Goal: Transaction & Acquisition: Purchase product/service

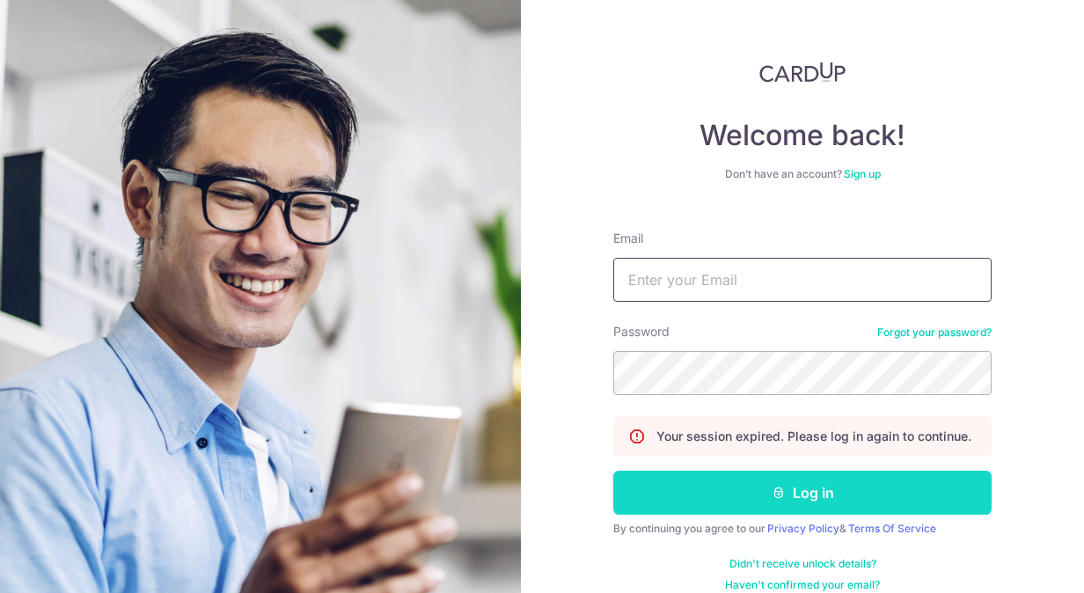
type input "[EMAIL_ADDRESS][DOMAIN_NAME]"
click at [772, 498] on icon "submit" at bounding box center [779, 493] width 14 height 14
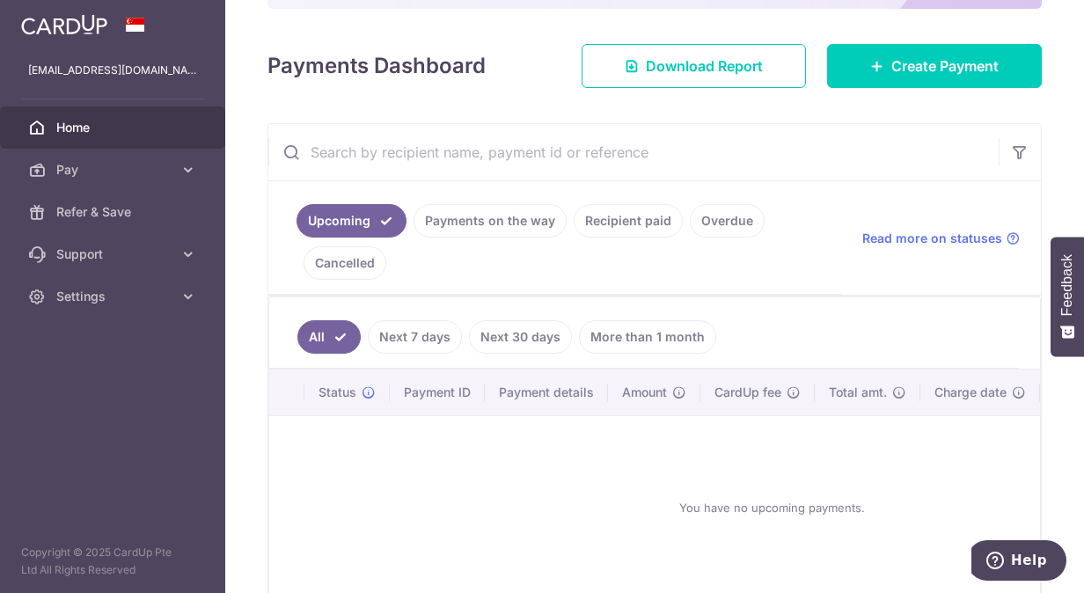
scroll to position [264, 0]
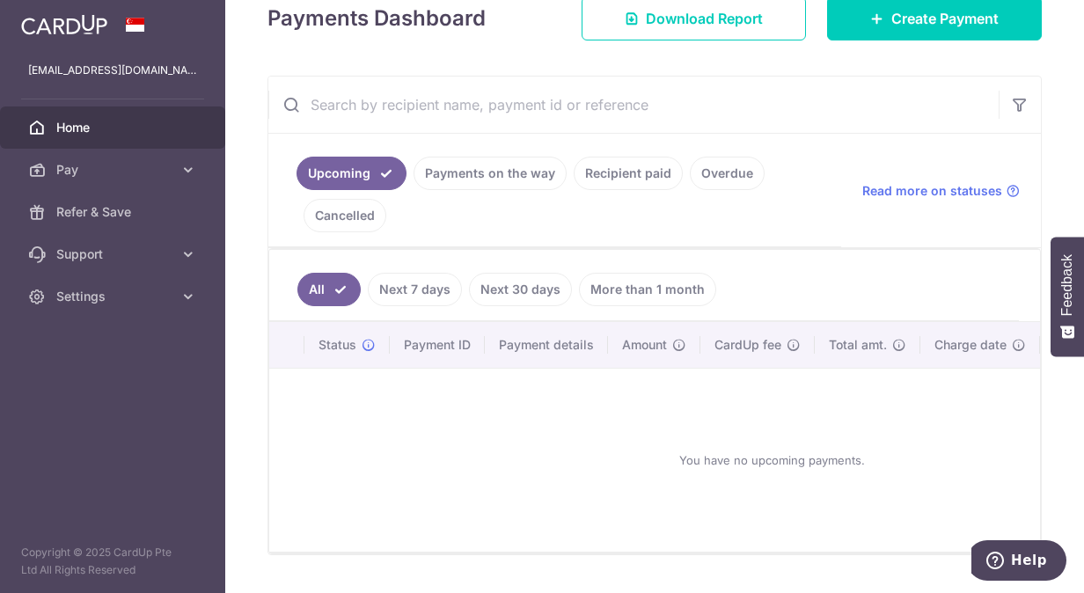
click at [457, 170] on link "Payments on the way" at bounding box center [490, 173] width 153 height 33
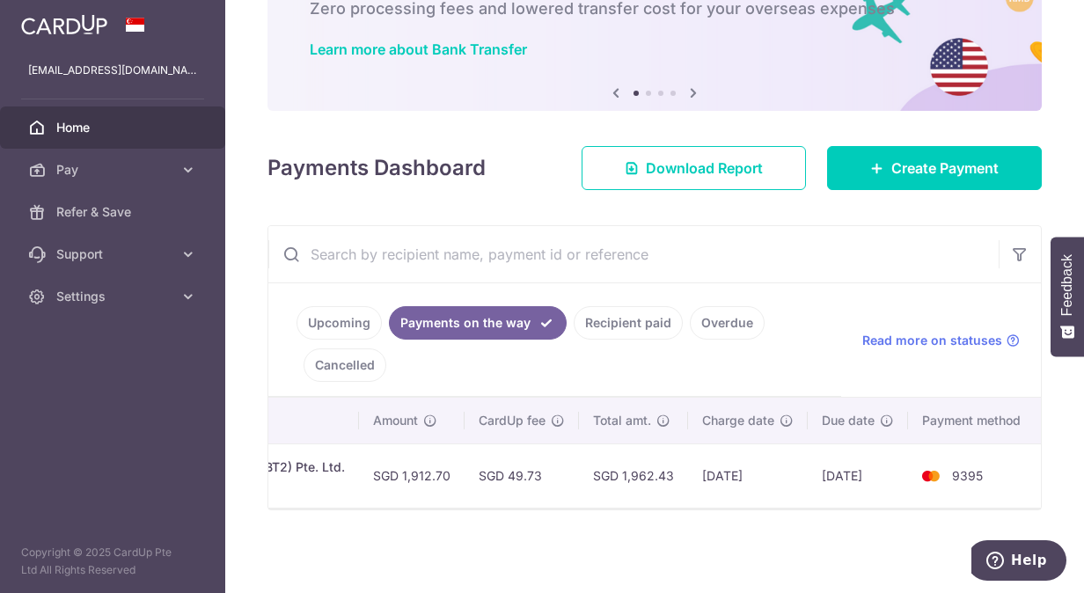
scroll to position [0, 0]
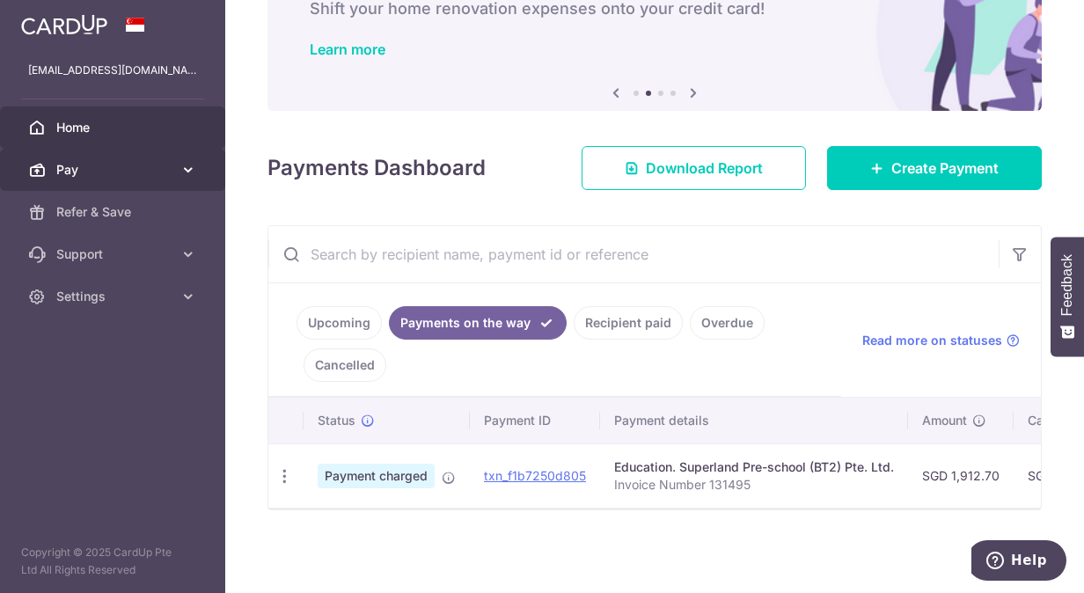
click at [176, 165] on link "Pay" at bounding box center [112, 170] width 225 height 42
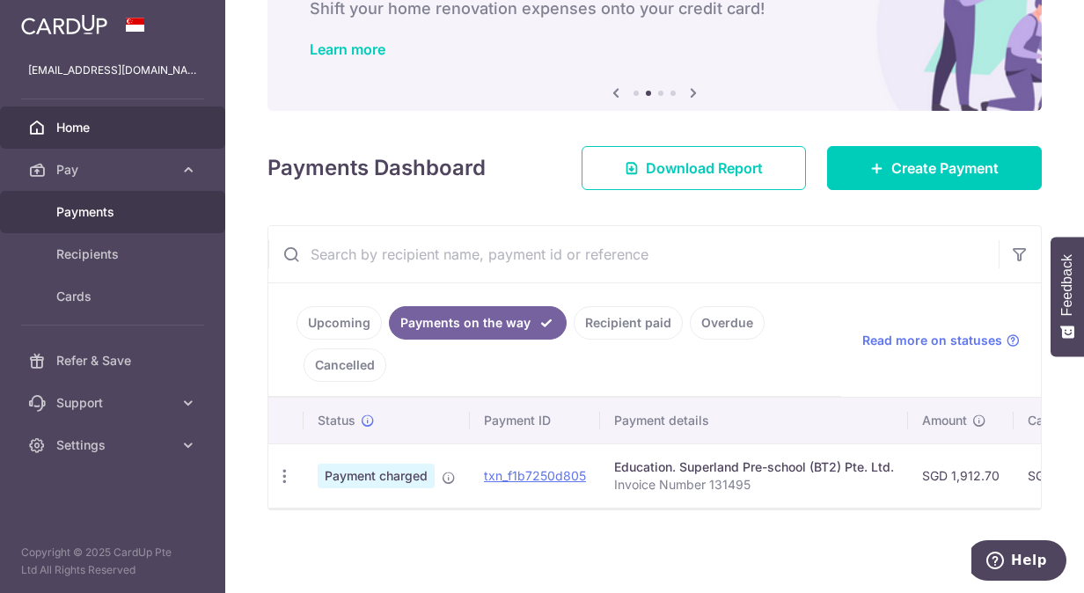
click at [97, 213] on span "Payments" at bounding box center [114, 212] width 116 height 18
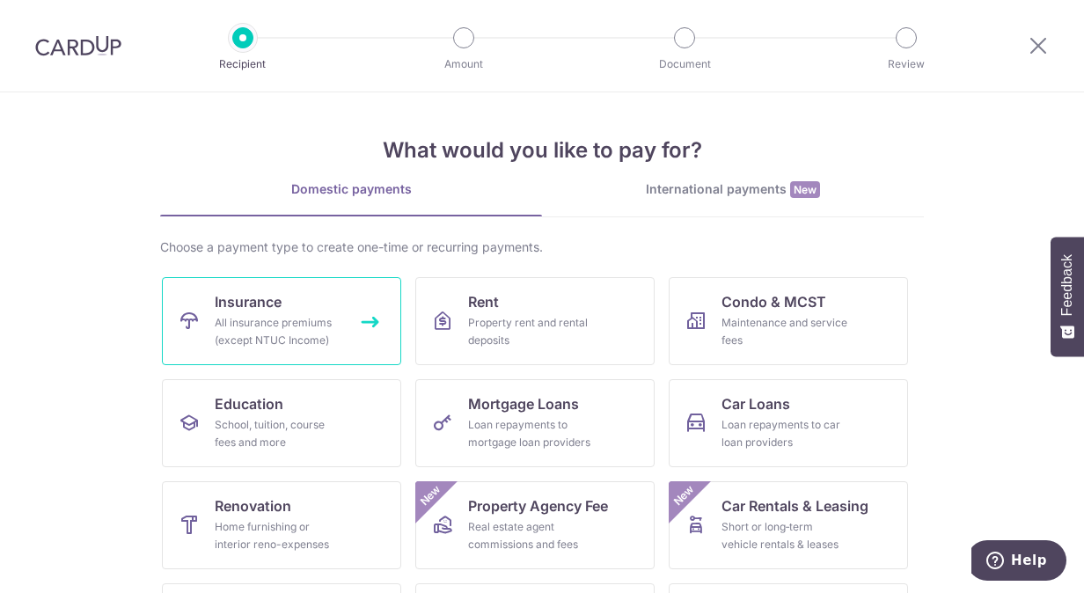
click at [279, 308] on link "Insurance All insurance premiums (except NTUC Income)" at bounding box center [281, 321] width 239 height 88
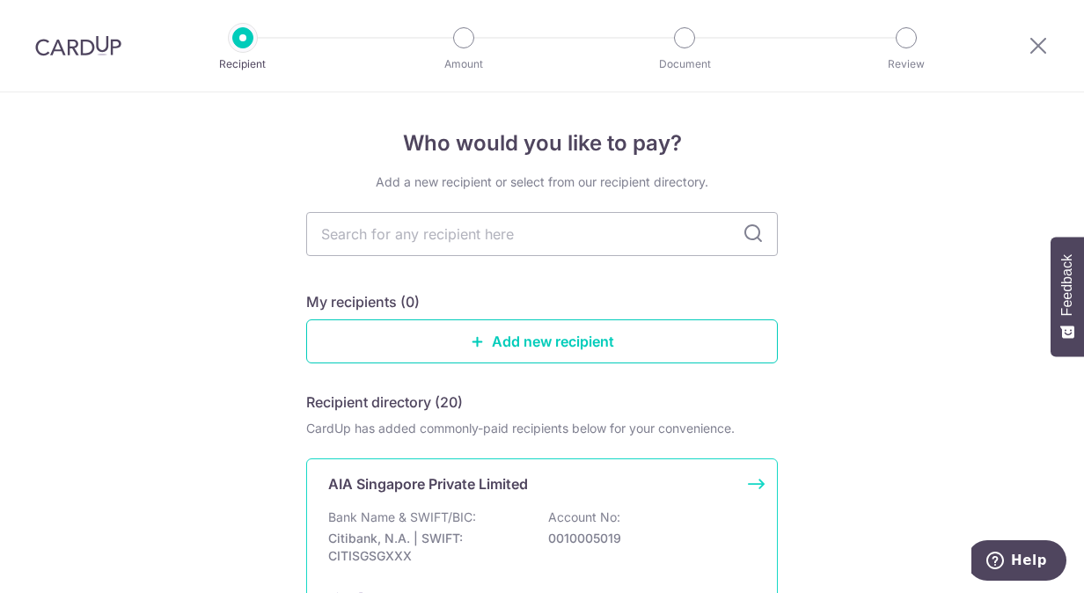
click at [466, 511] on p "Bank Name & SWIFT/BIC:" at bounding box center [402, 518] width 148 height 18
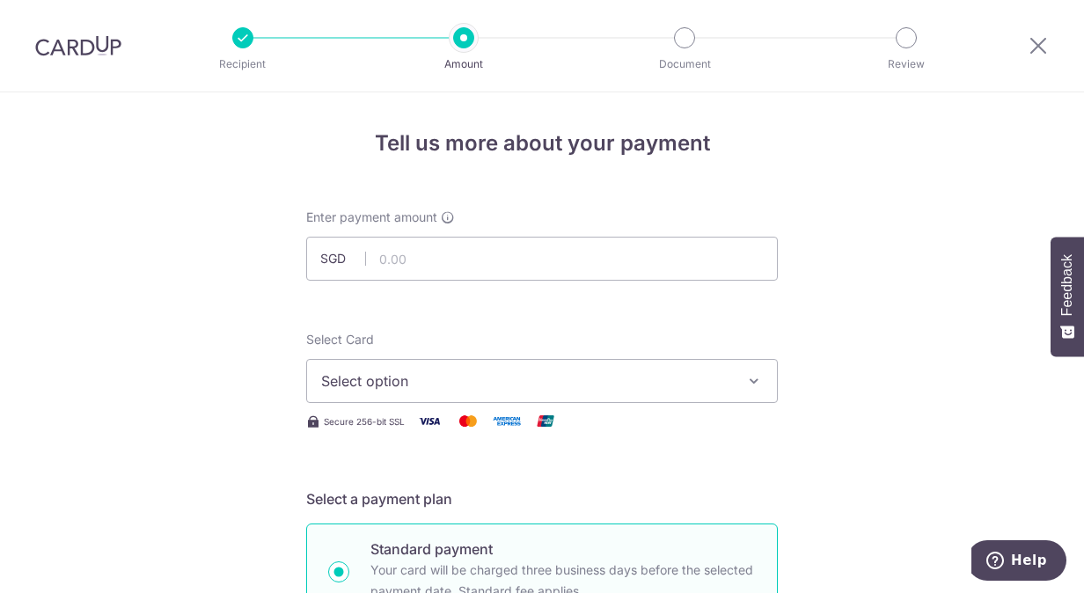
click at [520, 361] on button "Select option" at bounding box center [542, 381] width 472 height 44
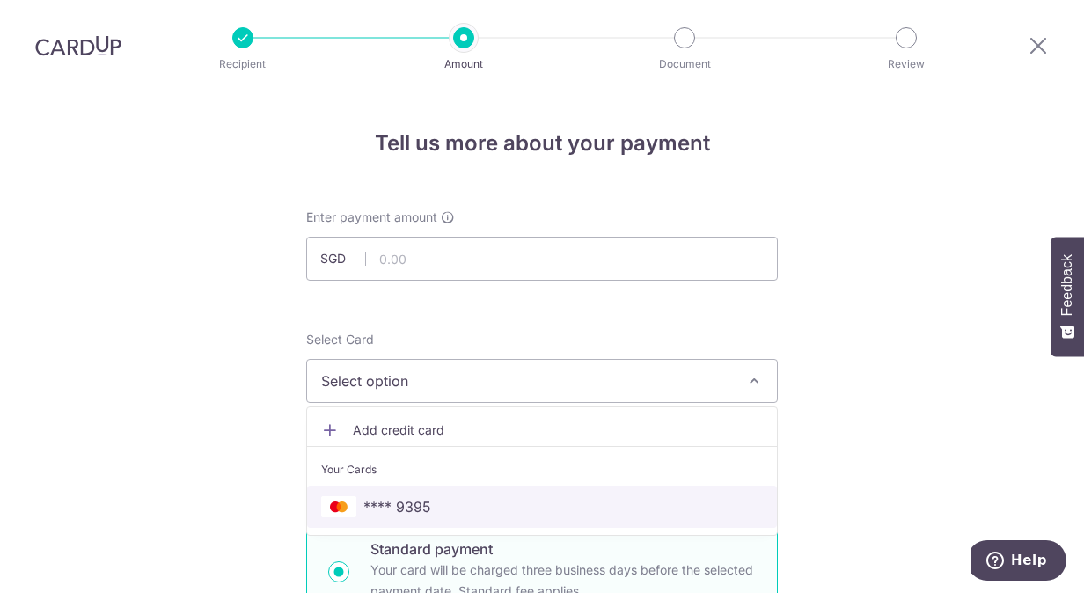
drag, startPoint x: 519, startPoint y: 502, endPoint x: 519, endPoint y: 403, distance: 99.4
click at [520, 502] on span "**** 9395" at bounding box center [542, 506] width 442 height 21
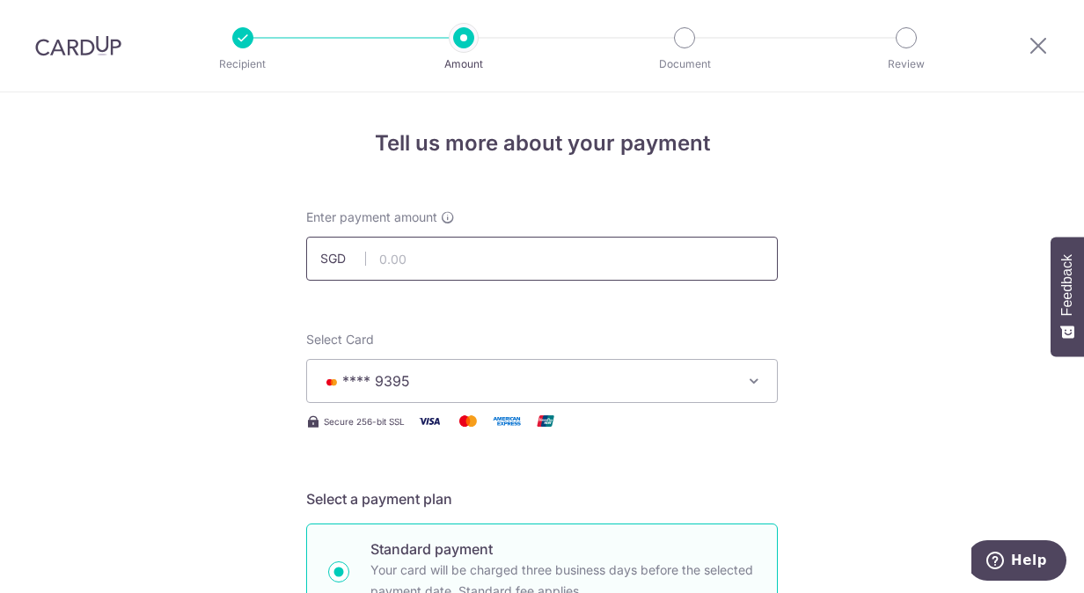
click at [487, 260] on input "text" at bounding box center [542, 259] width 472 height 44
type input "616.00"
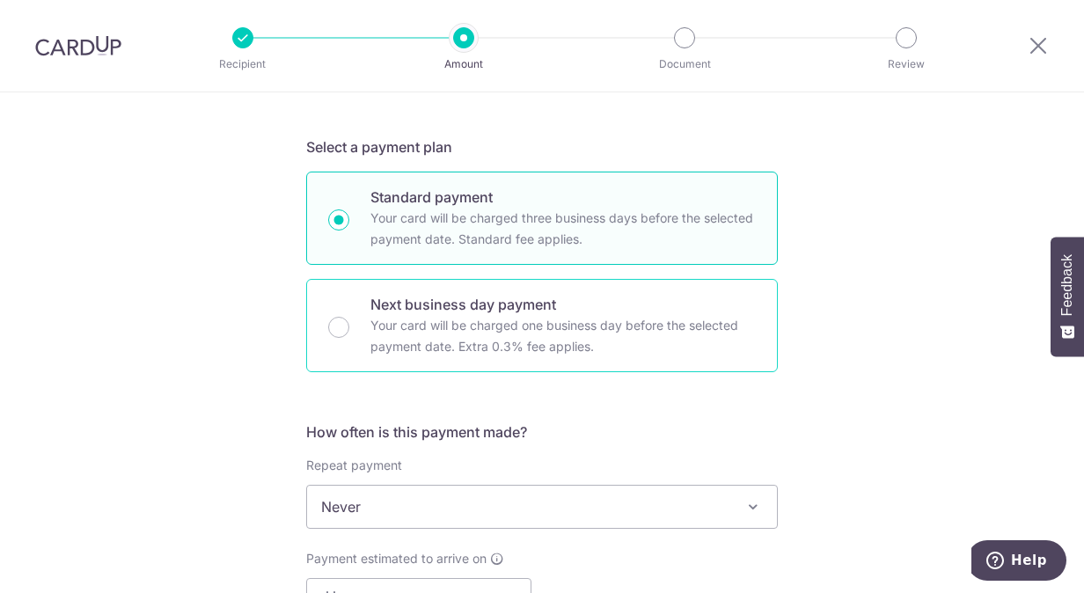
scroll to position [616, 0]
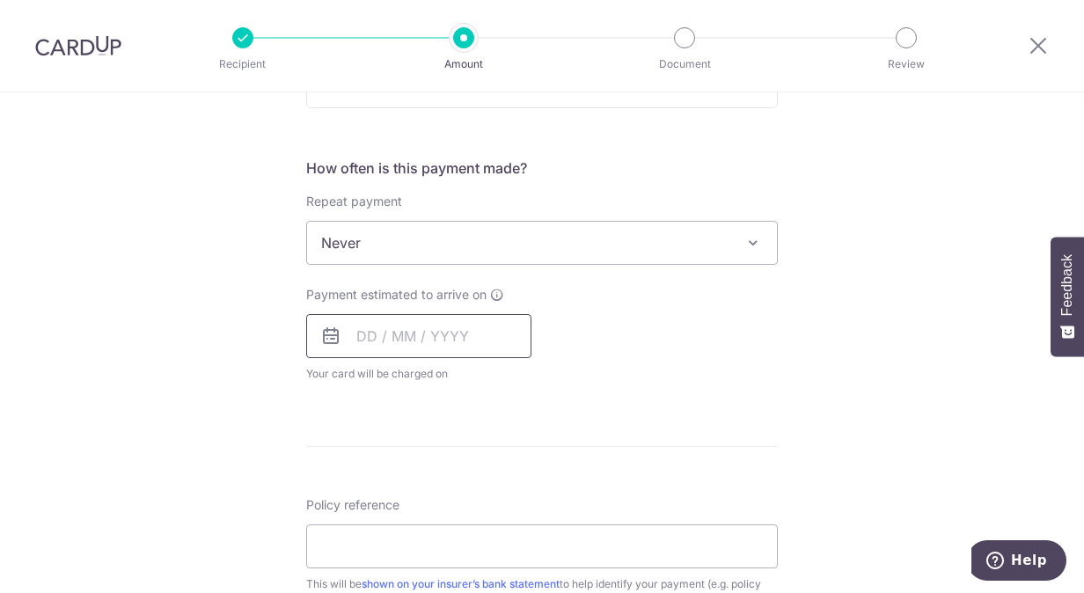
click at [438, 329] on input "text" at bounding box center [418, 336] width 225 height 44
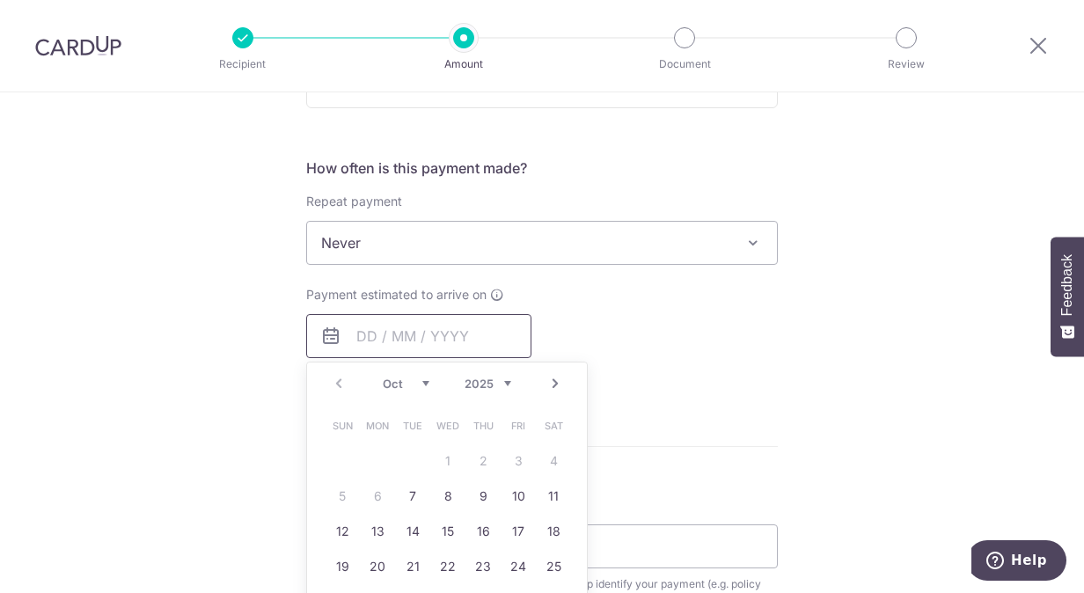
scroll to position [704, 0]
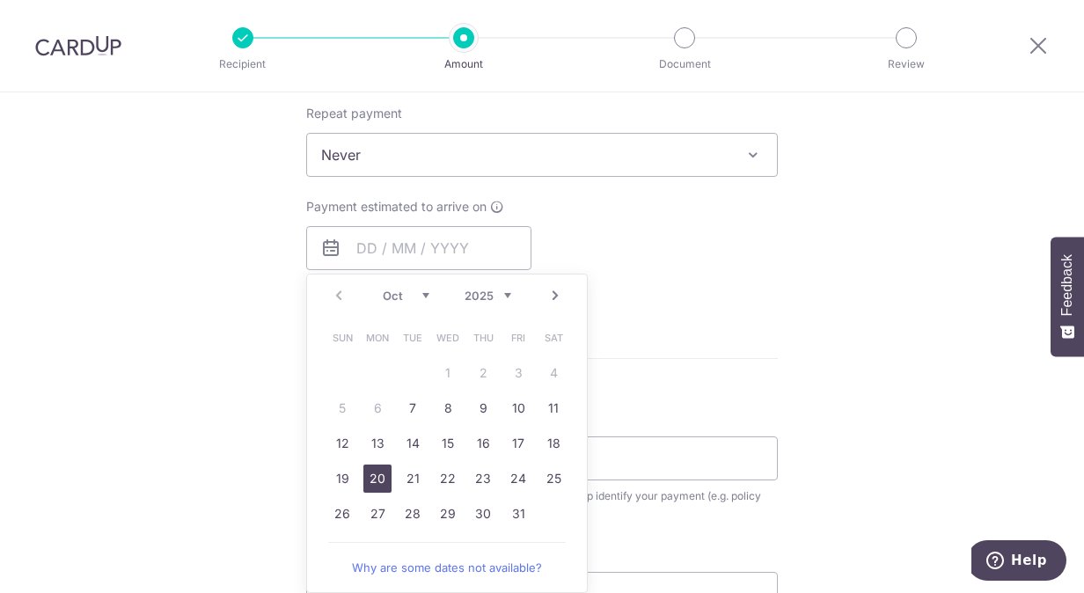
drag, startPoint x: 381, startPoint y: 479, endPoint x: 594, endPoint y: 344, distance: 251.9
click at [381, 479] on link "20" at bounding box center [377, 479] width 28 height 28
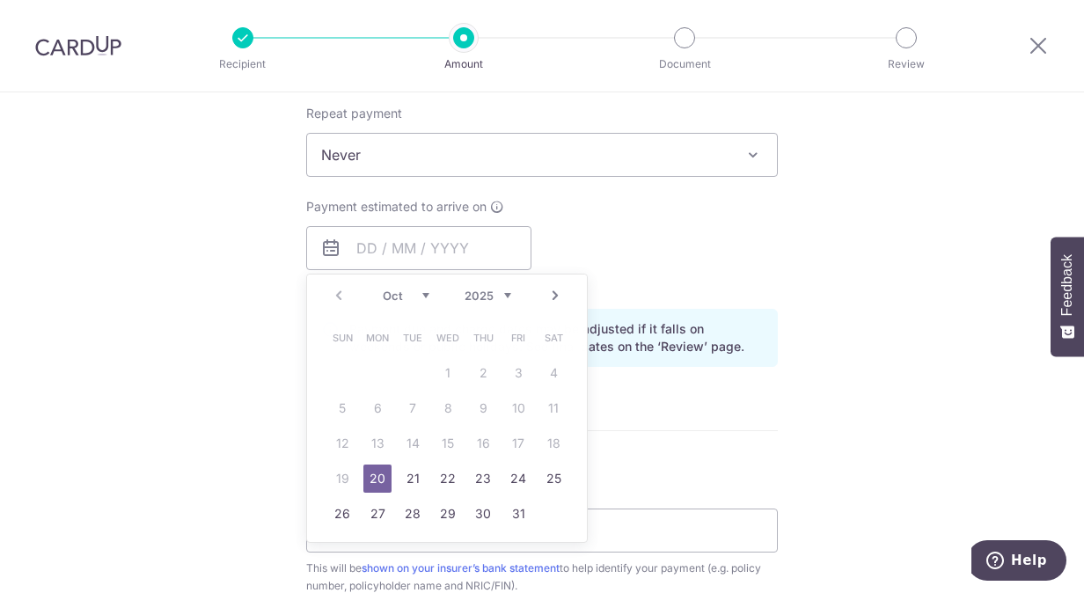
type input "[DATE]"
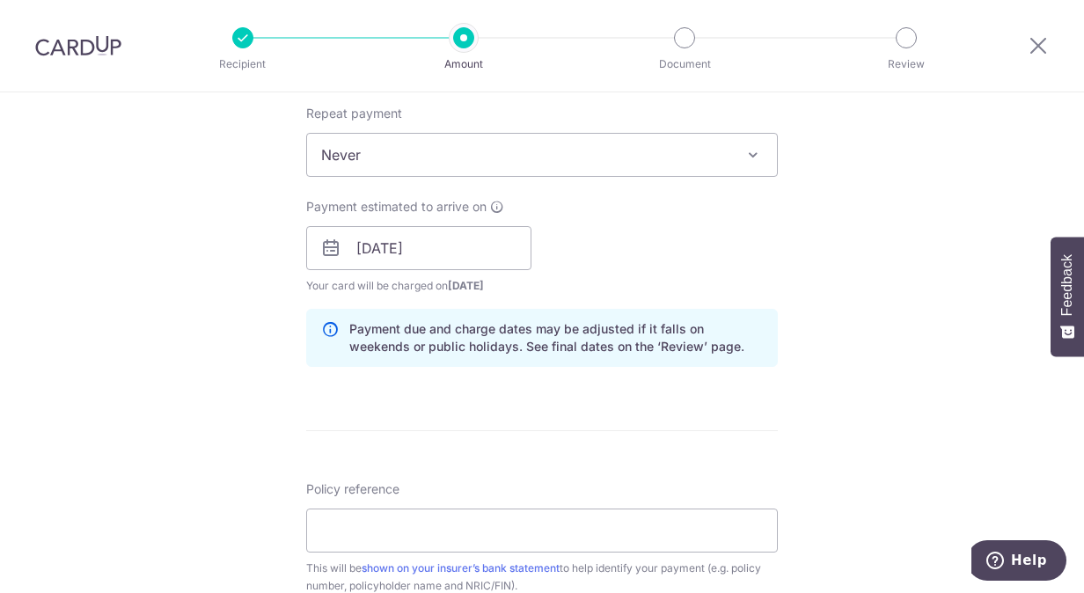
click at [604, 283] on div "Payment estimated to arrive on 20/10/2025 Prev Next Oct Nov Dec 2025 2026 2027 …" at bounding box center [542, 246] width 493 height 97
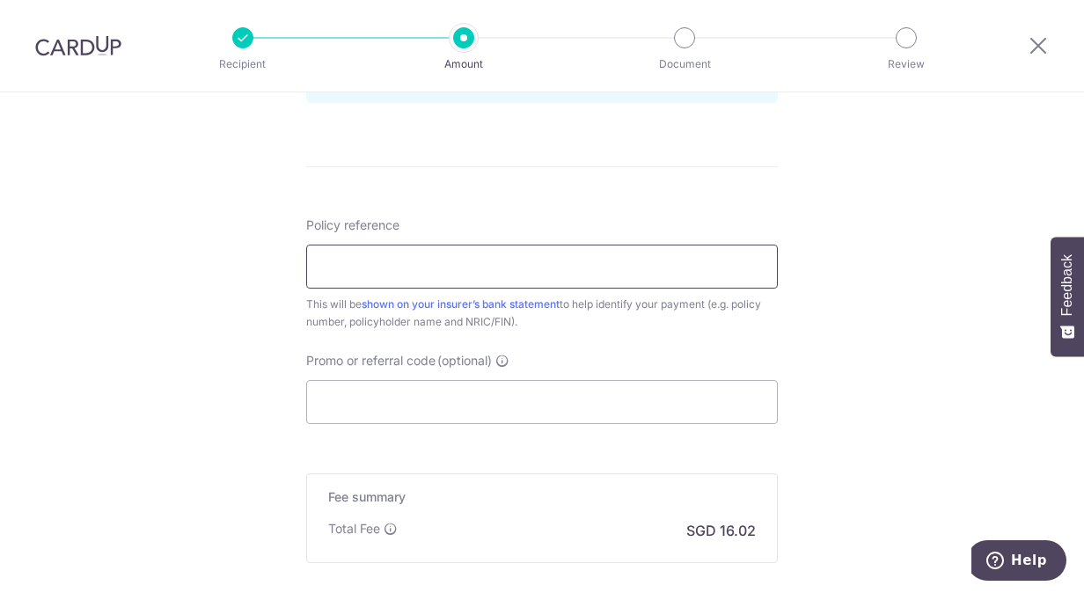
click at [490, 255] on input "Policy reference" at bounding box center [542, 267] width 472 height 44
paste input "H236904310"
type input "H236904310"
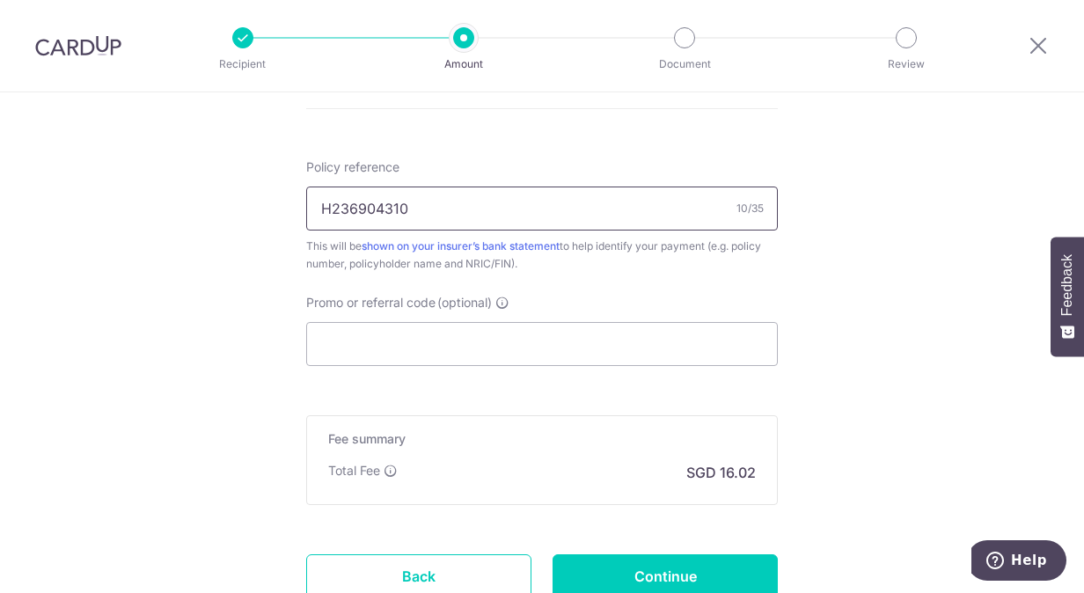
scroll to position [1159, 0]
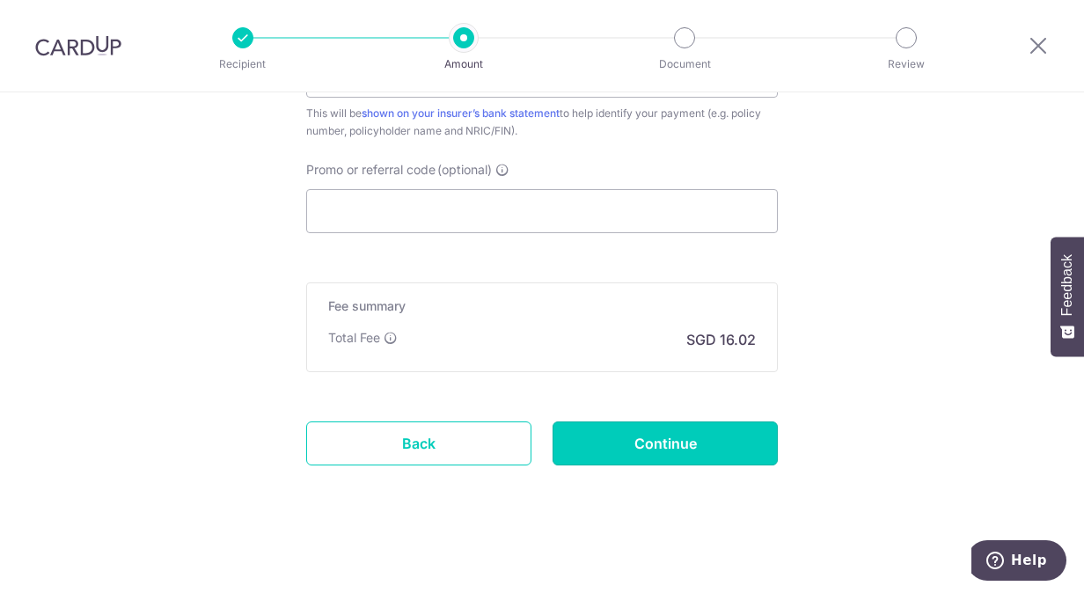
drag, startPoint x: 621, startPoint y: 441, endPoint x: 623, endPoint y: 429, distance: 12.4
click at [621, 439] on input "Continue" at bounding box center [665, 443] width 225 height 44
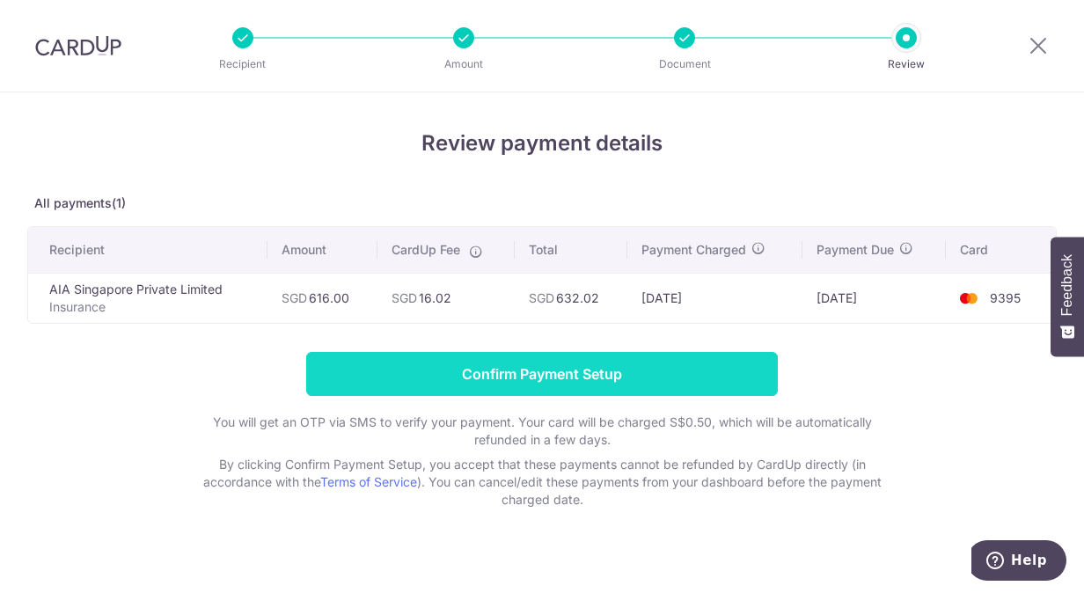
click at [521, 371] on input "Confirm Payment Setup" at bounding box center [542, 374] width 472 height 44
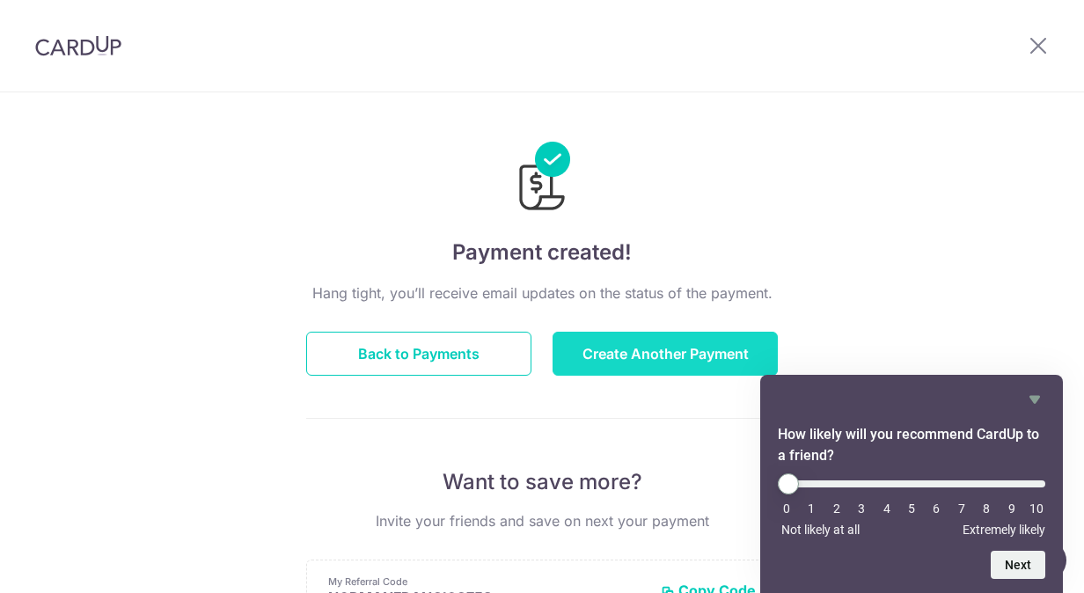
drag, startPoint x: 634, startPoint y: 345, endPoint x: 643, endPoint y: 336, distance: 12.4
click at [634, 344] on button "Create Another Payment" at bounding box center [665, 354] width 225 height 44
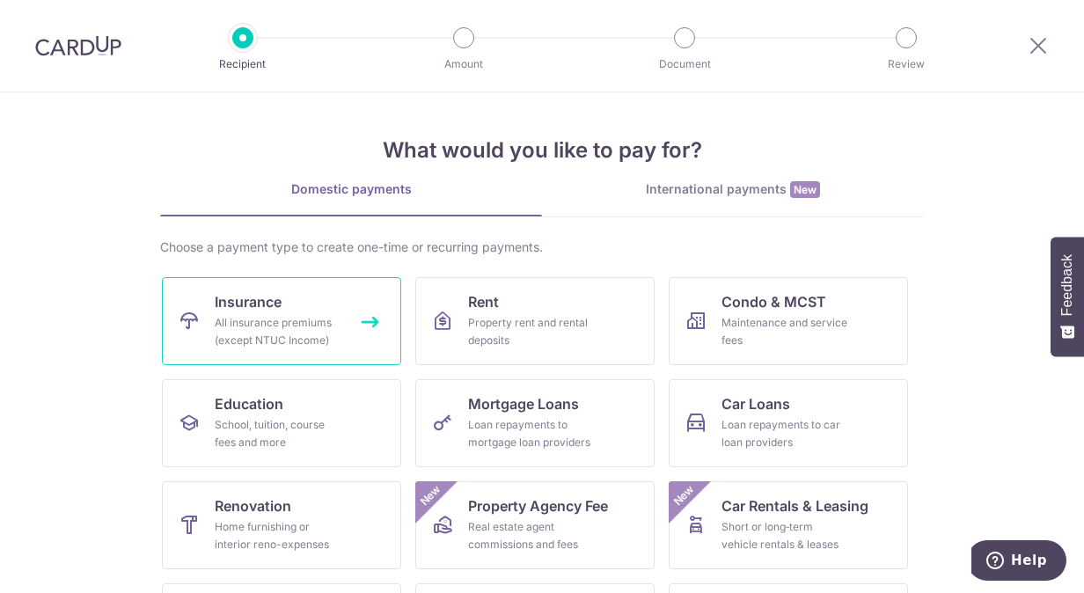
click at [320, 301] on link "Insurance All insurance premiums (except NTUC Income)" at bounding box center [281, 321] width 239 height 88
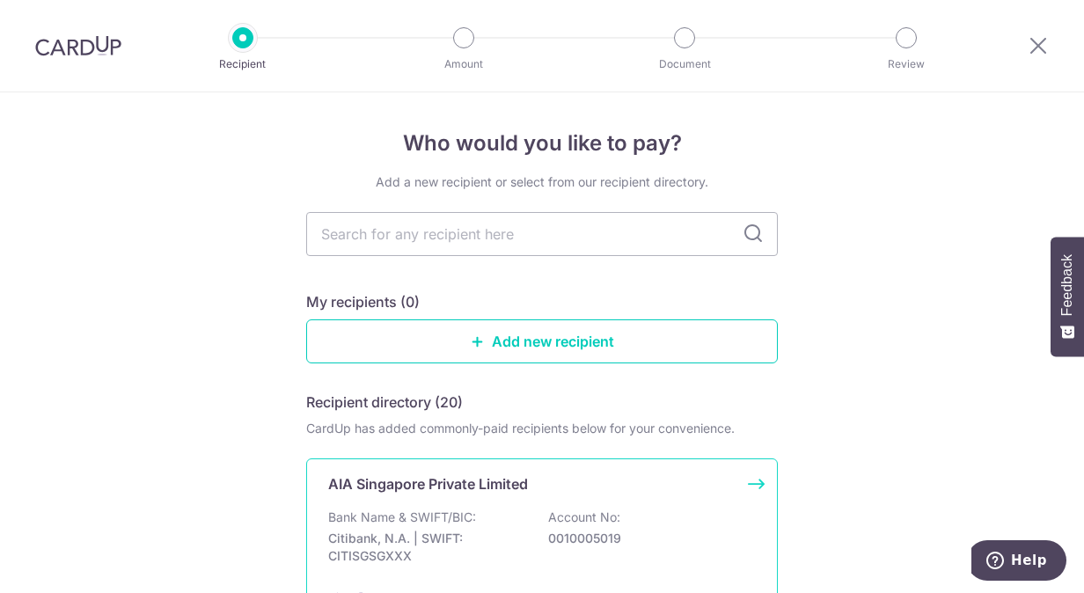
click at [440, 495] on div "AIA Singapore Private Limited Bank Name & SWIFT/BIC: Citibank, N.A. | SWIFT: CI…" at bounding box center [542, 539] width 472 height 163
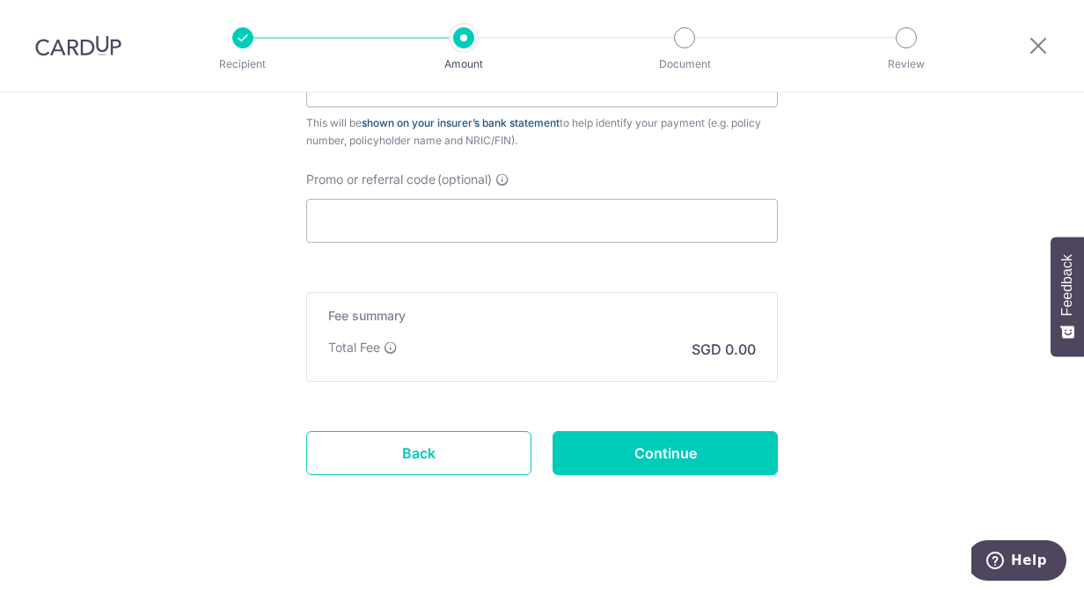
scroll to position [1088, 0]
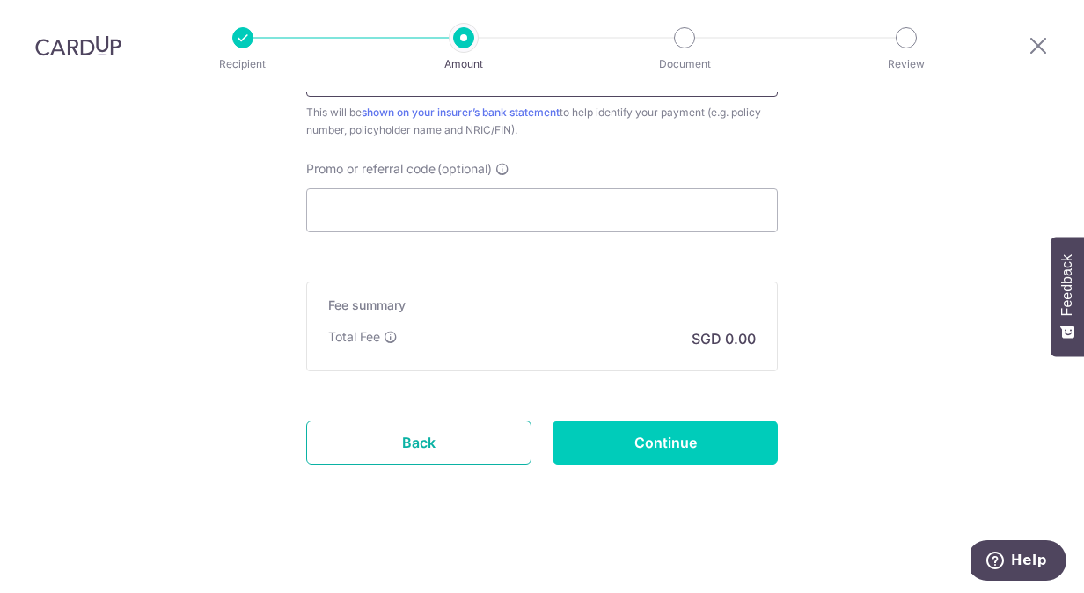
click at [469, 451] on link "Back" at bounding box center [418, 443] width 225 height 44
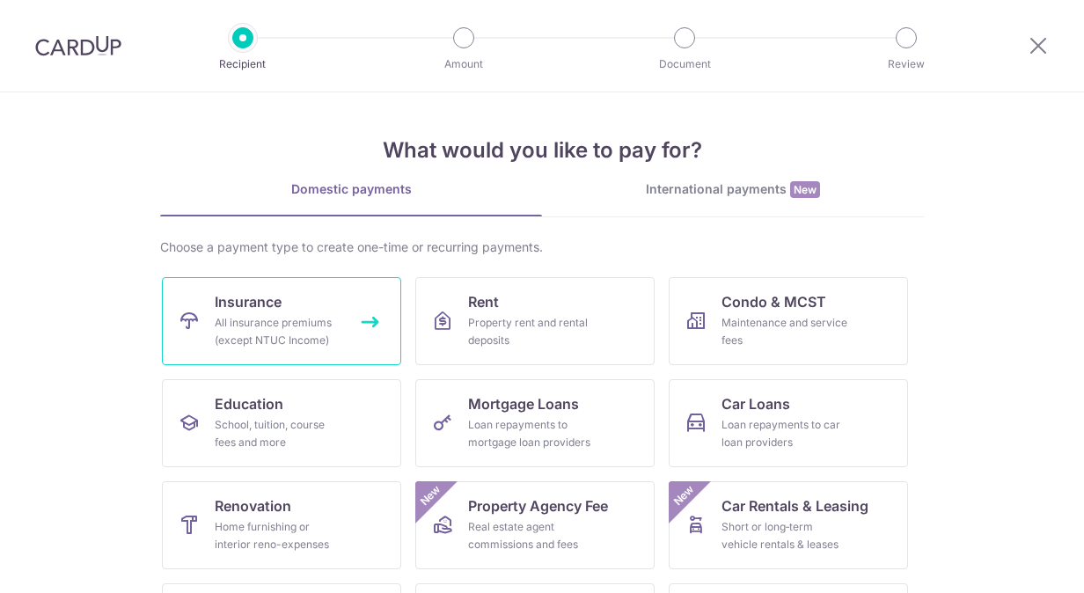
click at [282, 304] on link "Insurance All insurance premiums (except NTUC Income)" at bounding box center [281, 321] width 239 height 88
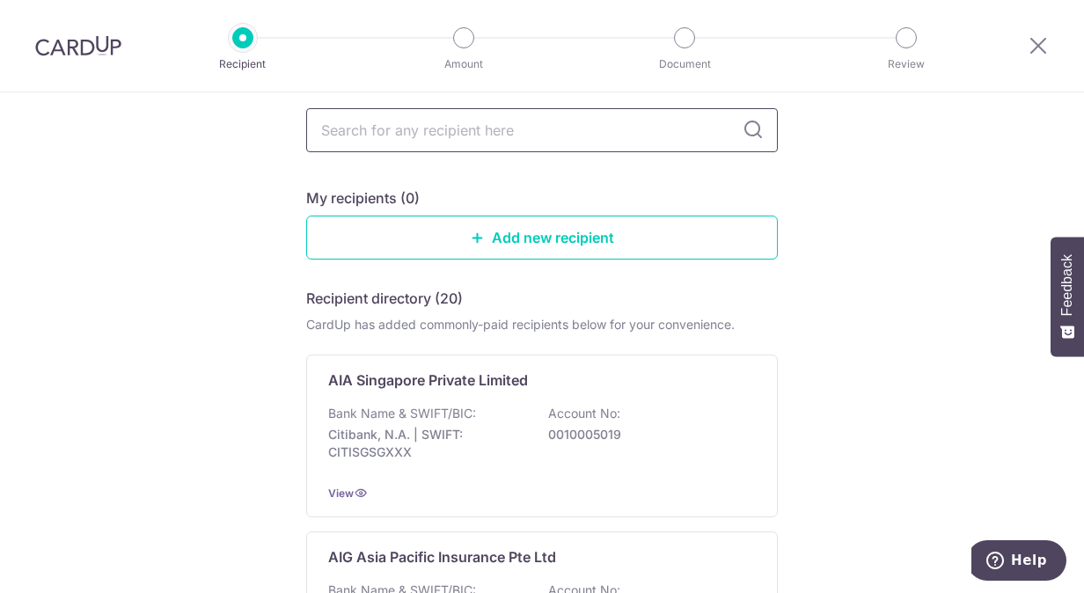
scroll to position [88, 0]
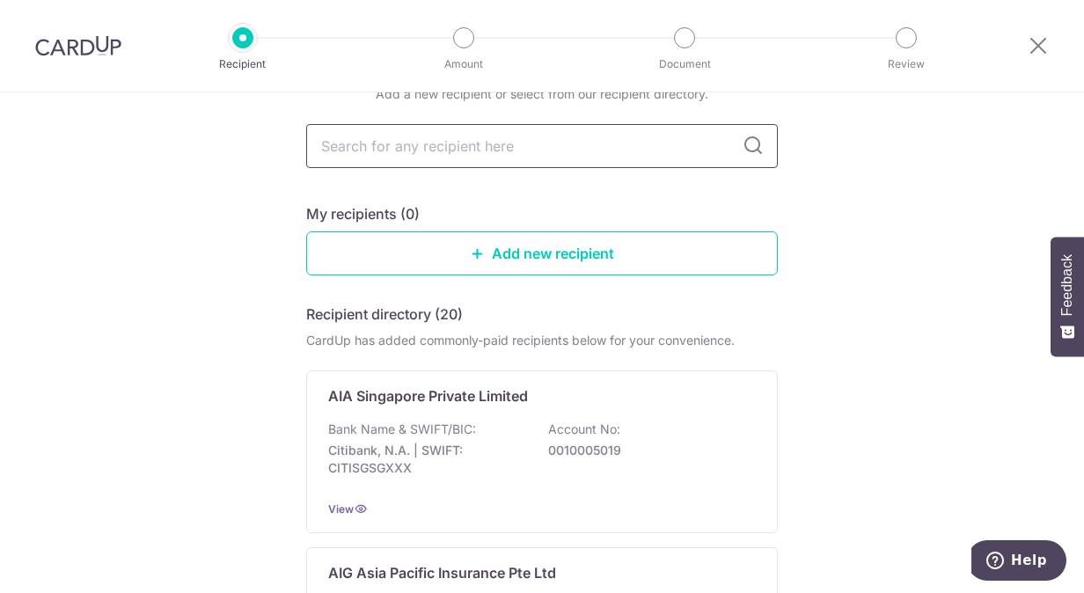
click at [414, 140] on input "text" at bounding box center [542, 146] width 472 height 44
type input "AIA"
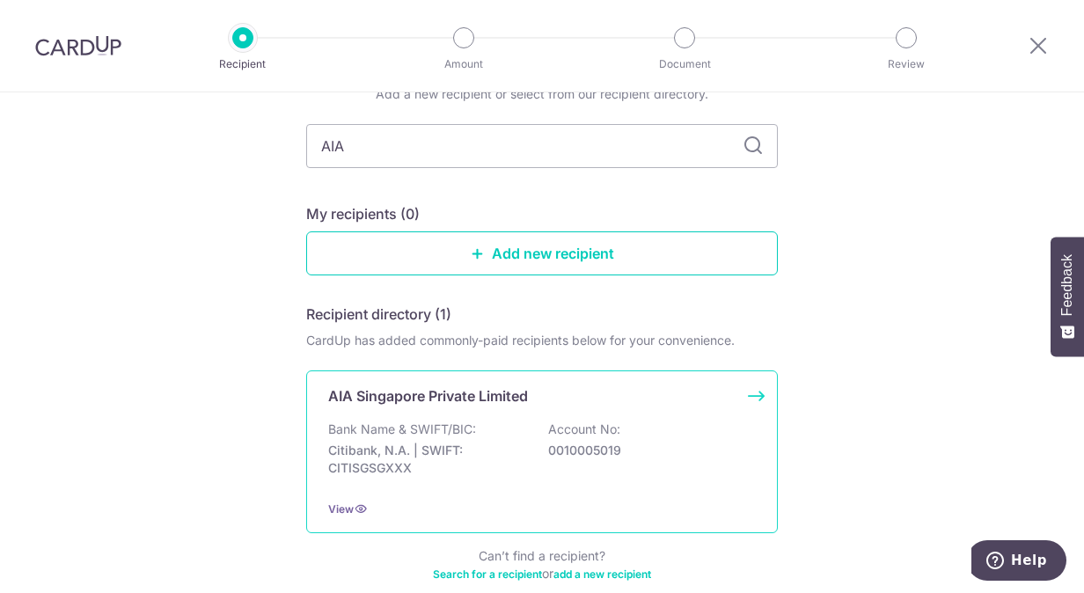
click at [451, 389] on p "AIA Singapore Private Limited" at bounding box center [428, 395] width 200 height 21
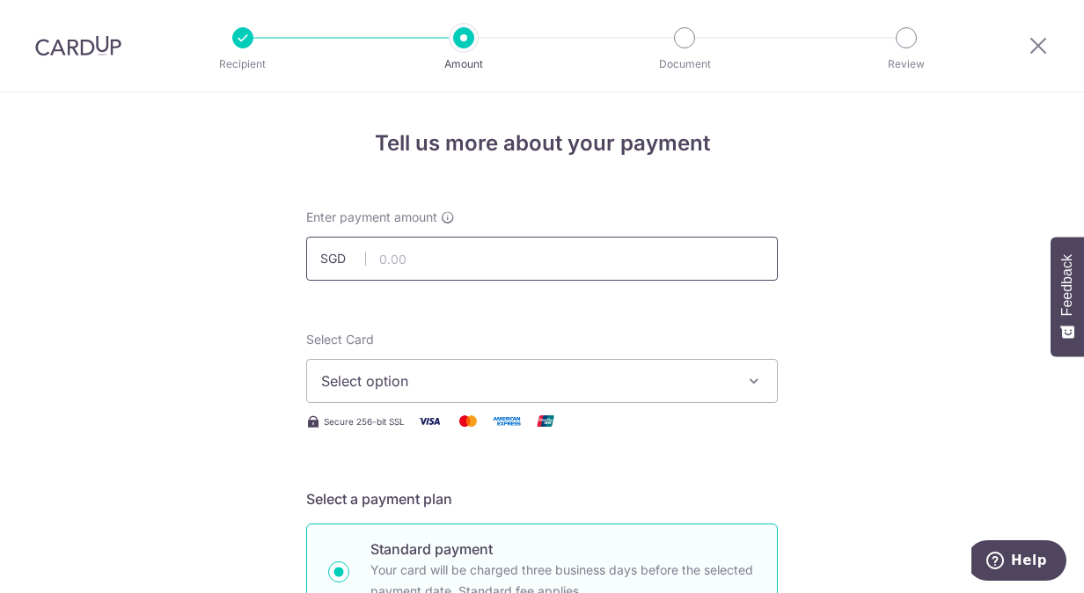
drag, startPoint x: 418, startPoint y: 262, endPoint x: 495, endPoint y: 186, distance: 108.9
click at [418, 262] on input "text" at bounding box center [542, 259] width 472 height 44
type input "434.98"
click at [419, 379] on span "Select option" at bounding box center [526, 380] width 410 height 21
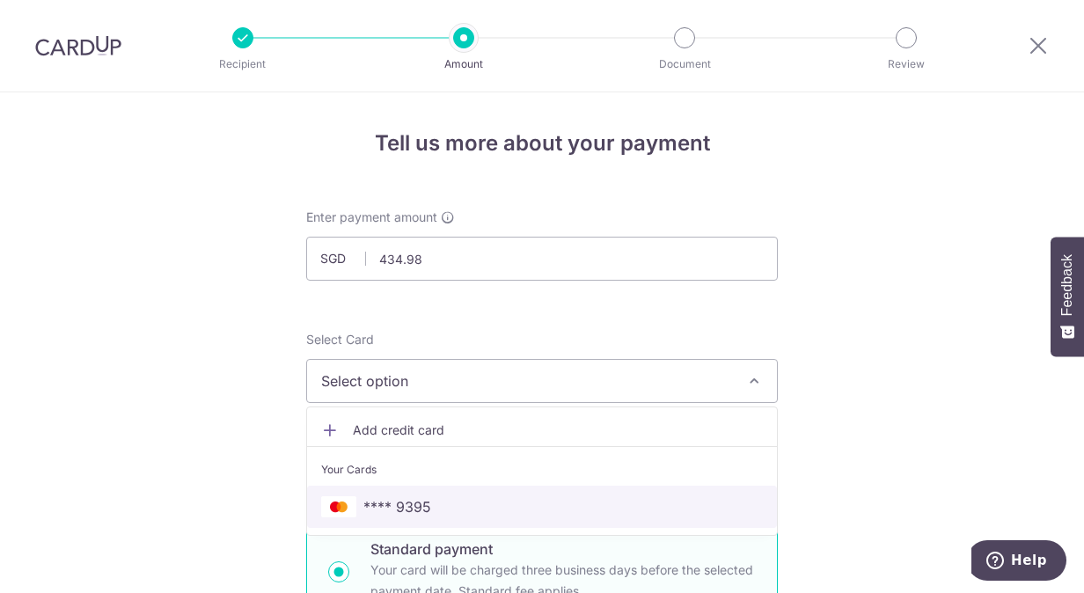
drag, startPoint x: 411, startPoint y: 494, endPoint x: 466, endPoint y: 473, distance: 59.3
click at [411, 494] on link "**** 9395" at bounding box center [542, 507] width 470 height 42
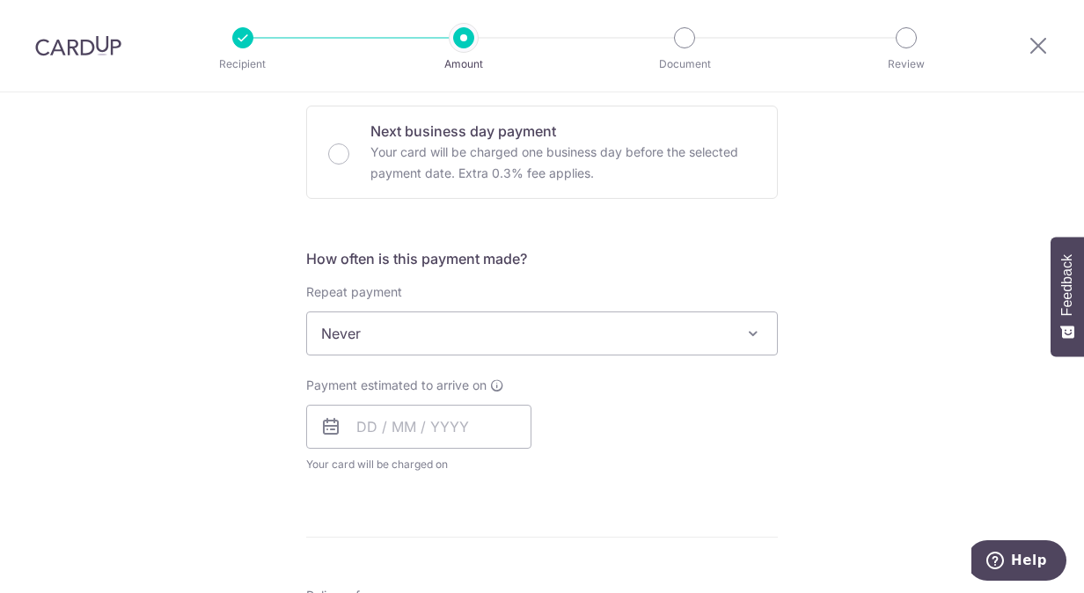
scroll to position [528, 0]
click at [442, 420] on input "text" at bounding box center [418, 424] width 225 height 44
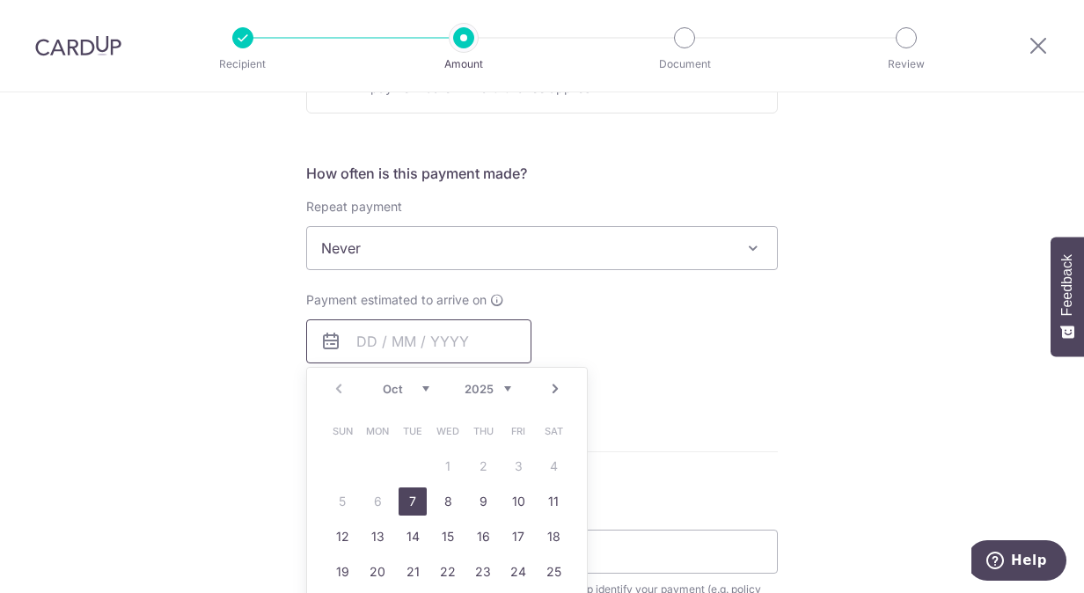
scroll to position [704, 0]
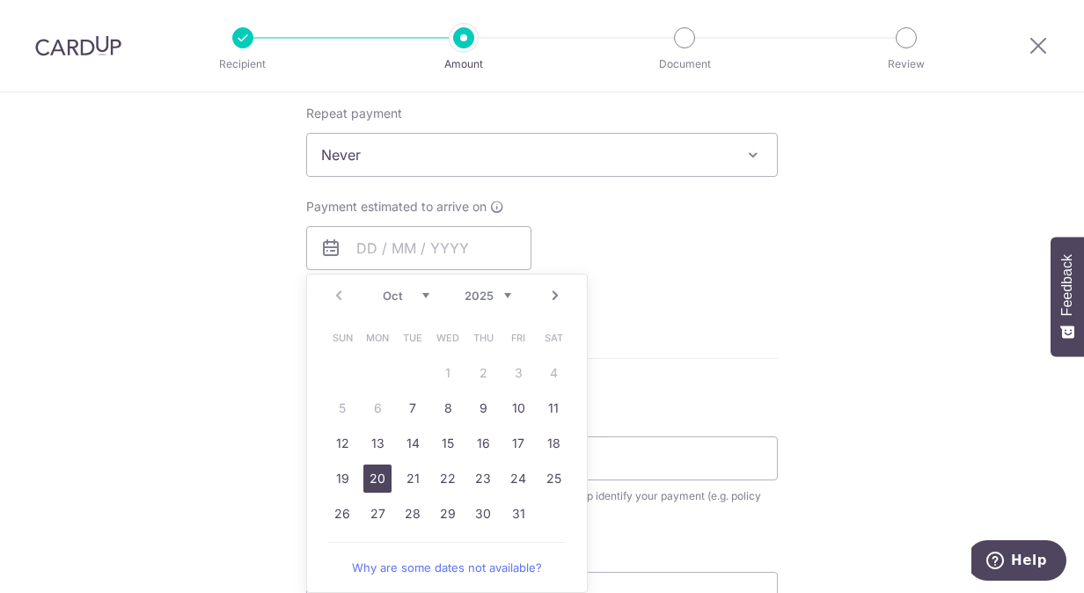
click at [369, 472] on link "20" at bounding box center [377, 479] width 28 height 28
type input "[DATE]"
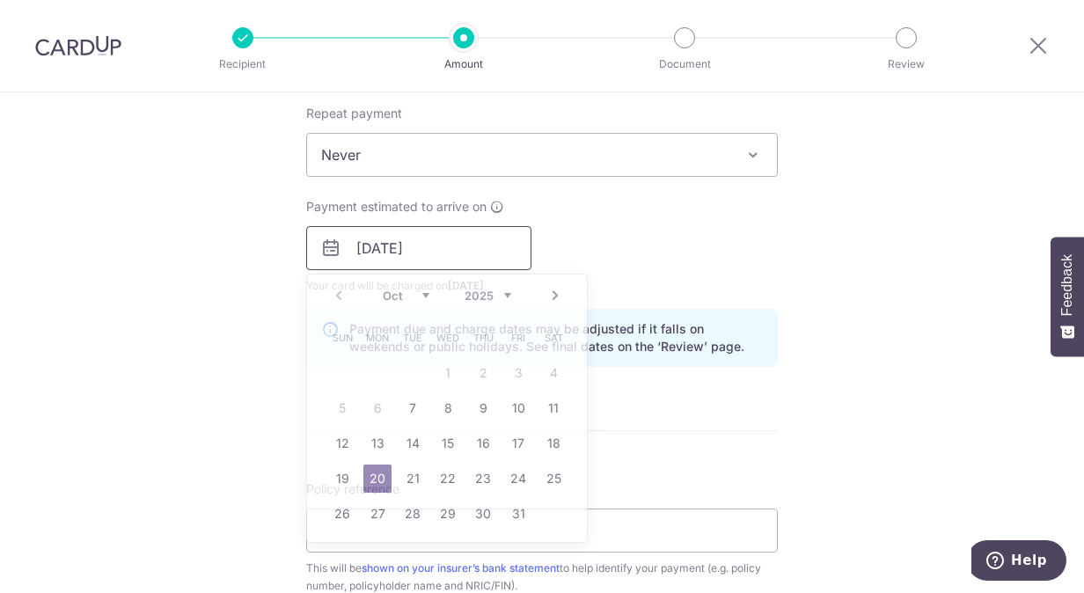
click at [348, 262] on input "[DATE]" at bounding box center [418, 248] width 225 height 44
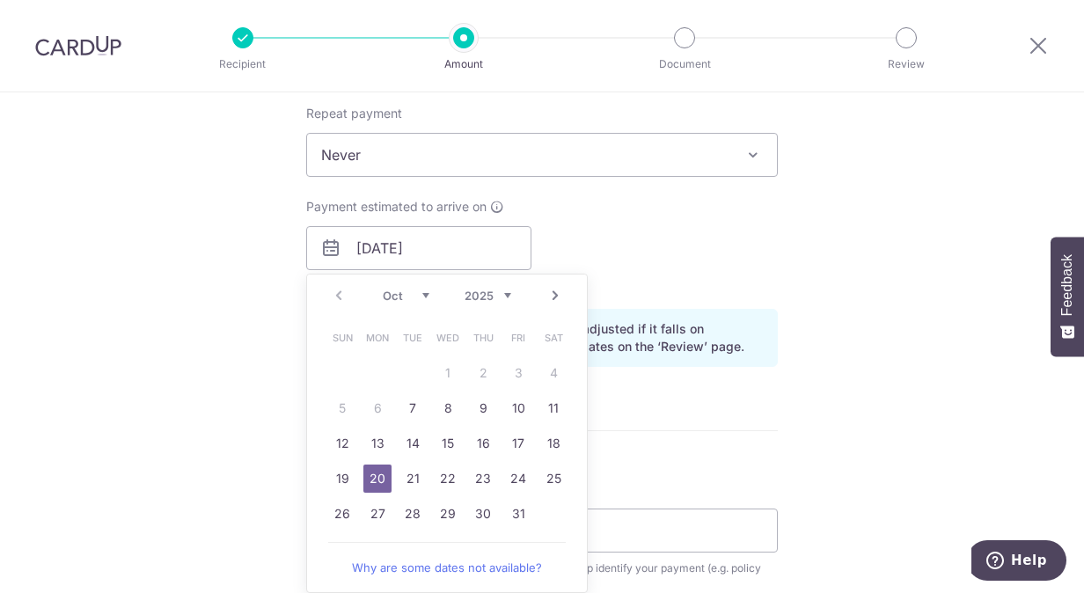
click at [897, 300] on div "Tell us more about your payment Enter payment amount SGD 434.98 434.98 Select C…" at bounding box center [542, 220] width 1084 height 1664
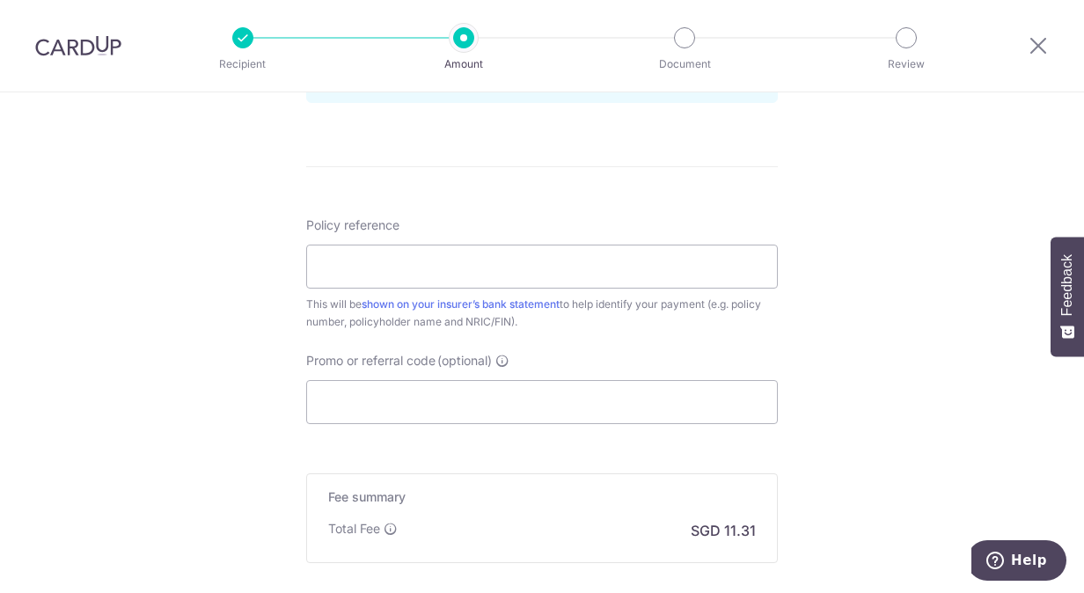
scroll to position [1056, 0]
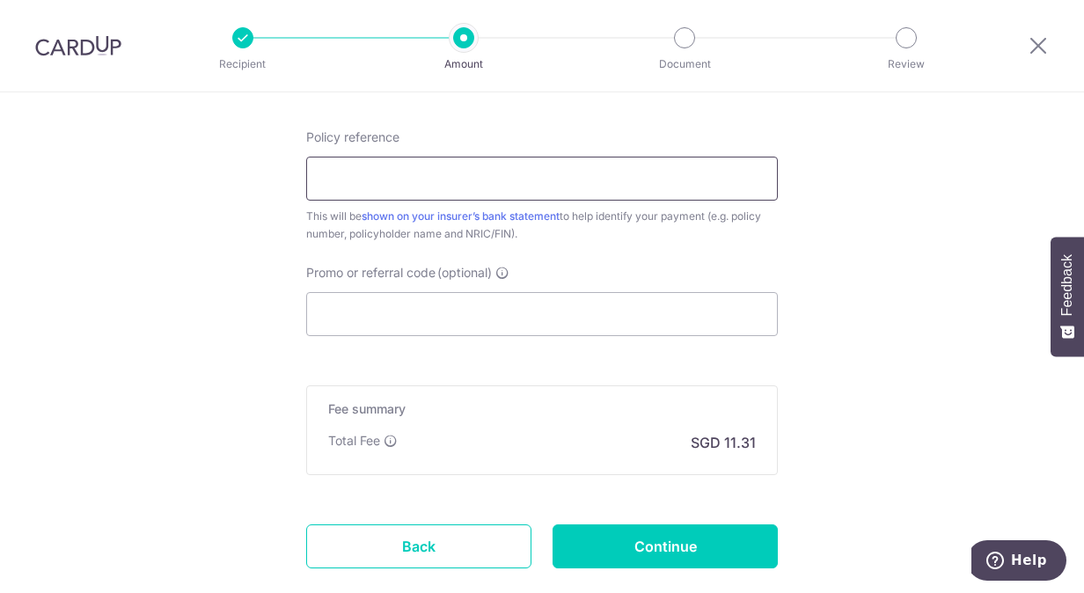
click at [546, 174] on input "Policy reference" at bounding box center [542, 179] width 472 height 44
type input "e"
click at [407, 180] on input "Policy reference" at bounding box center [542, 179] width 472 height 44
paste input "E236904310"
type input "E236904310"
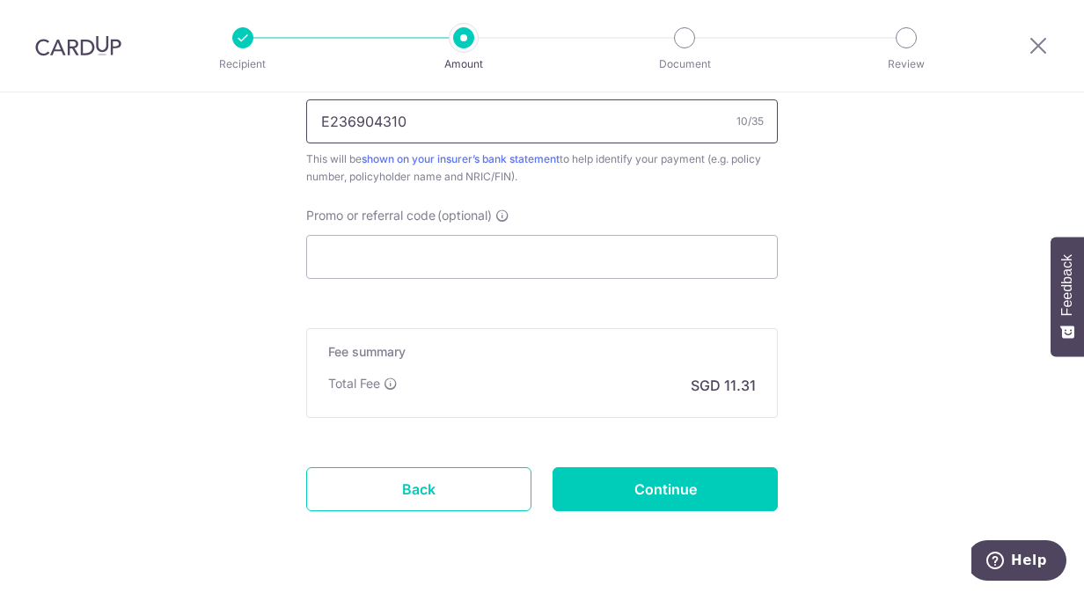
scroll to position [1159, 0]
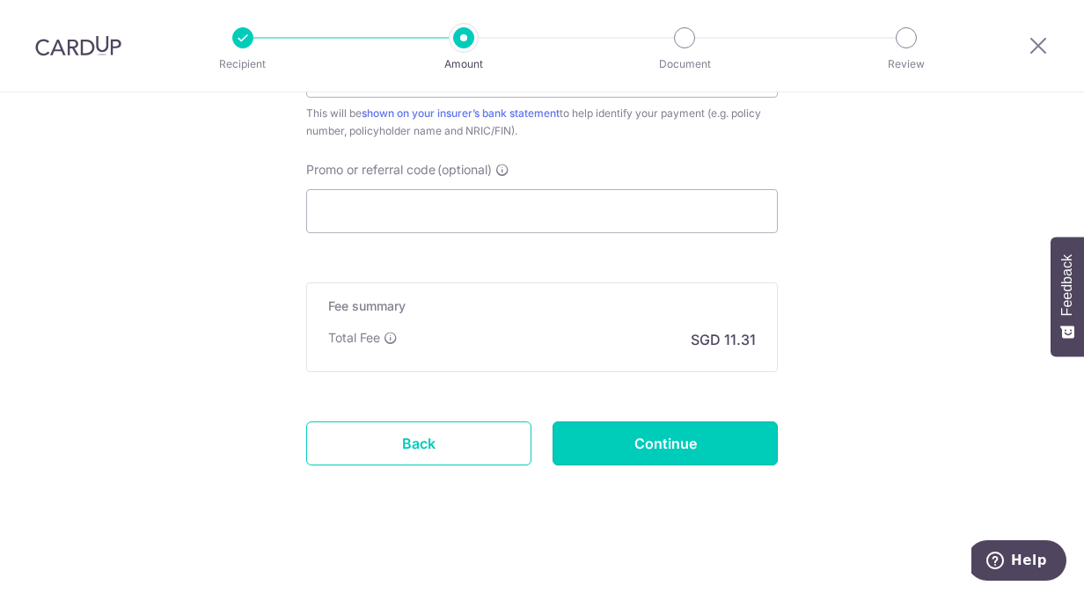
click at [628, 442] on input "Continue" at bounding box center [665, 443] width 225 height 44
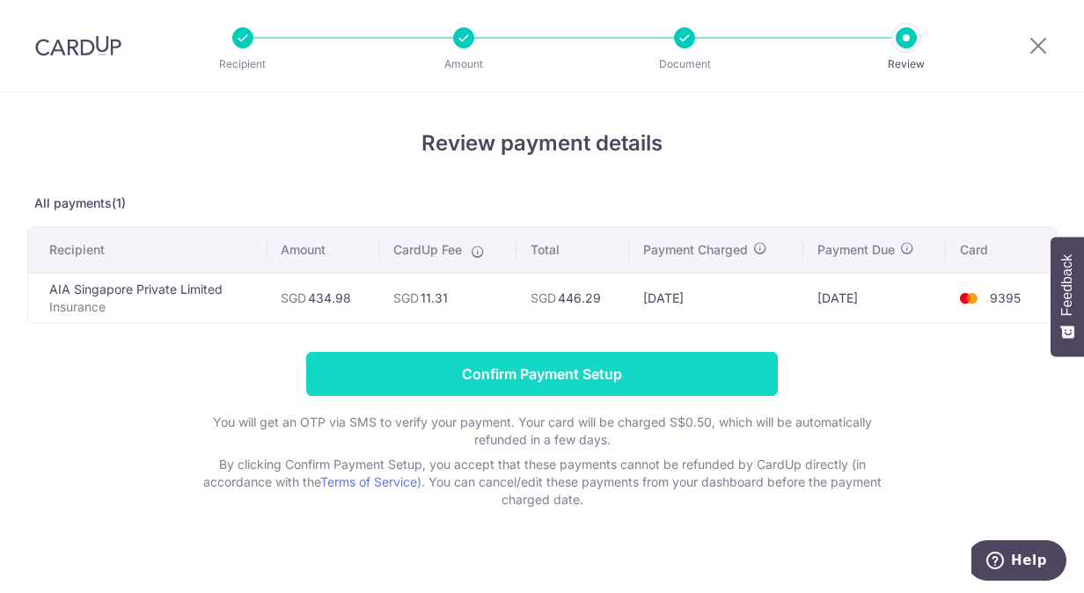
click at [632, 375] on input "Confirm Payment Setup" at bounding box center [542, 374] width 472 height 44
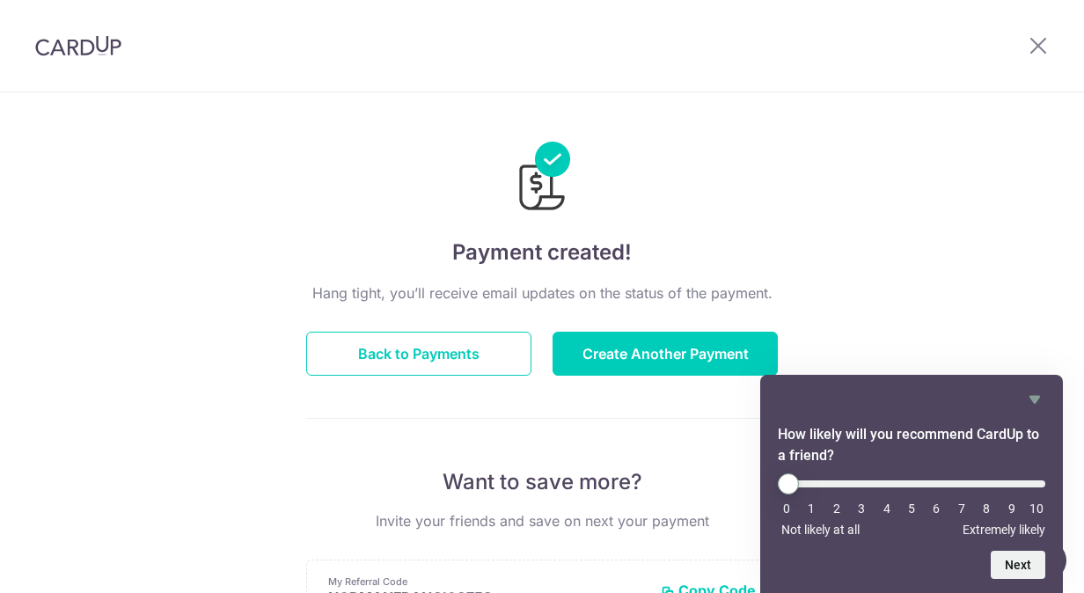
drag, startPoint x: 1030, startPoint y: 394, endPoint x: 1003, endPoint y: 341, distance: 60.2
click at [1030, 396] on icon "Hide survey" at bounding box center [1034, 400] width 11 height 8
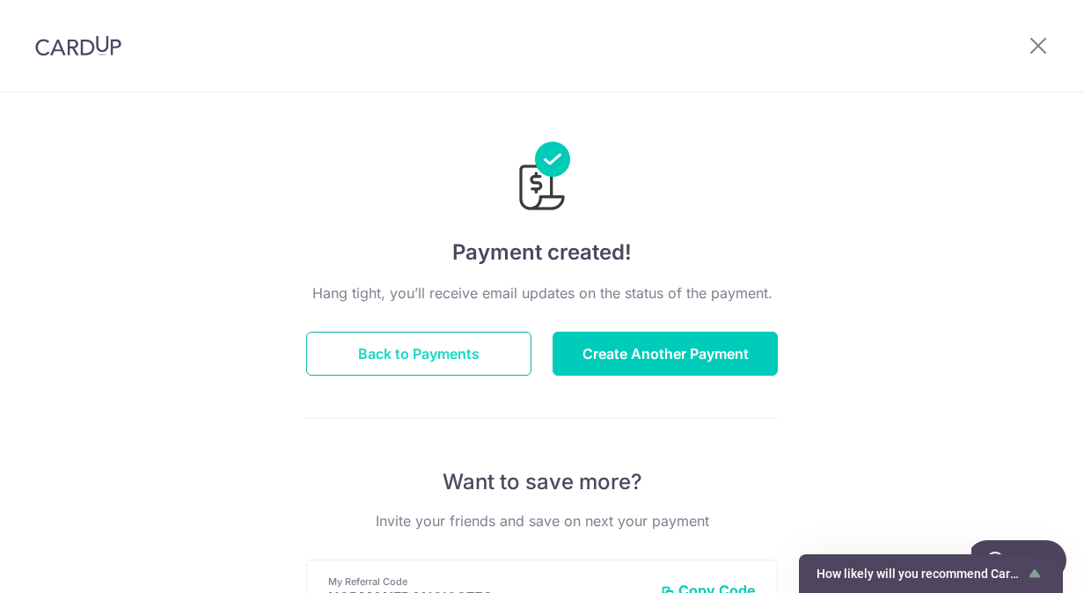
click at [475, 348] on button "Back to Payments" at bounding box center [418, 354] width 225 height 44
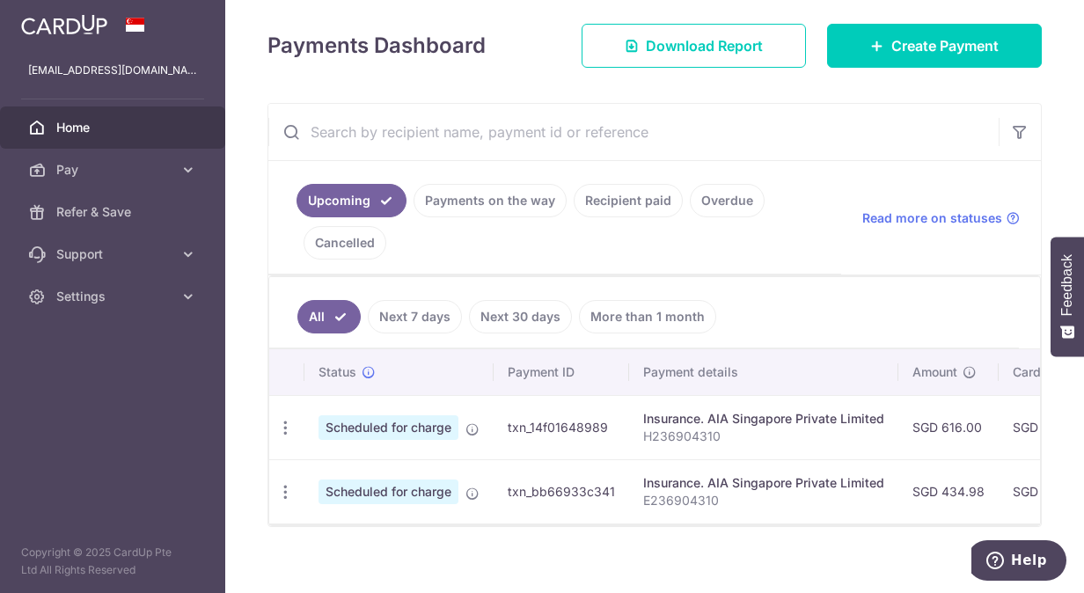
scroll to position [255, 0]
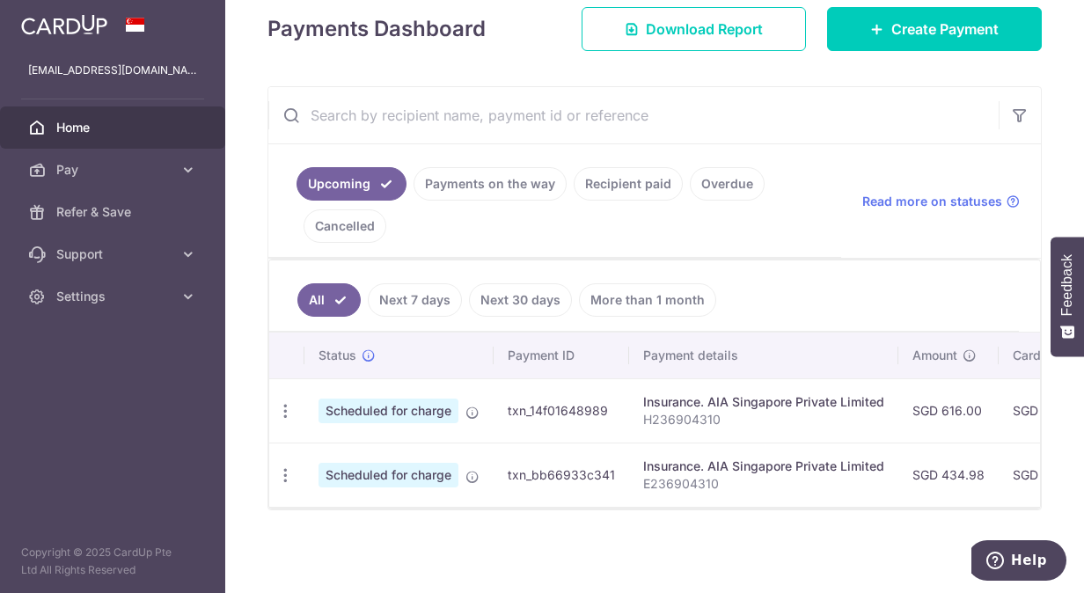
click at [452, 184] on link "Payments on the way" at bounding box center [490, 183] width 153 height 33
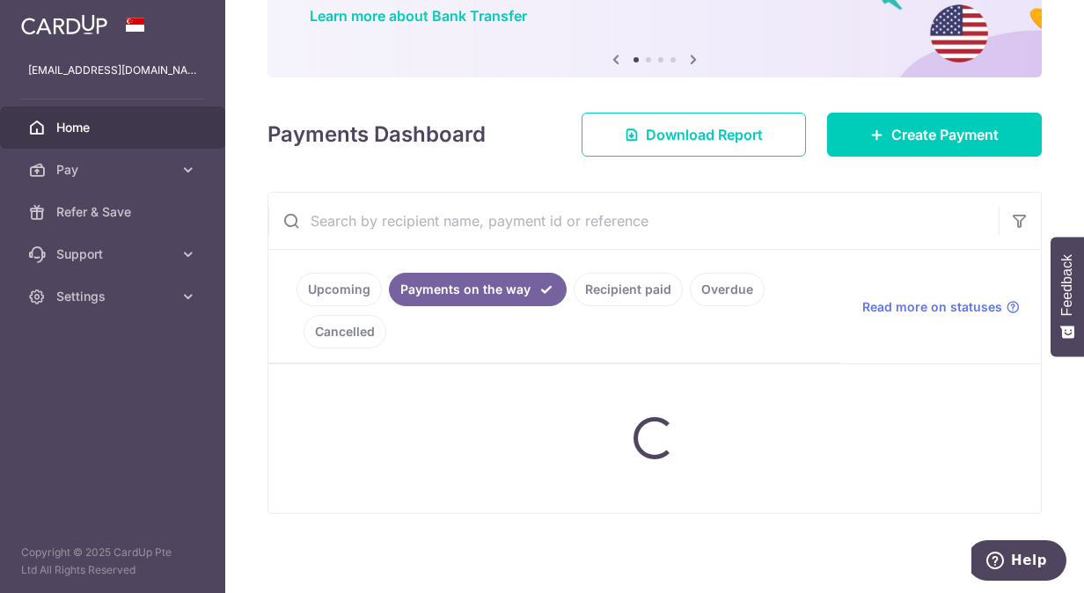
scroll to position [119, 0]
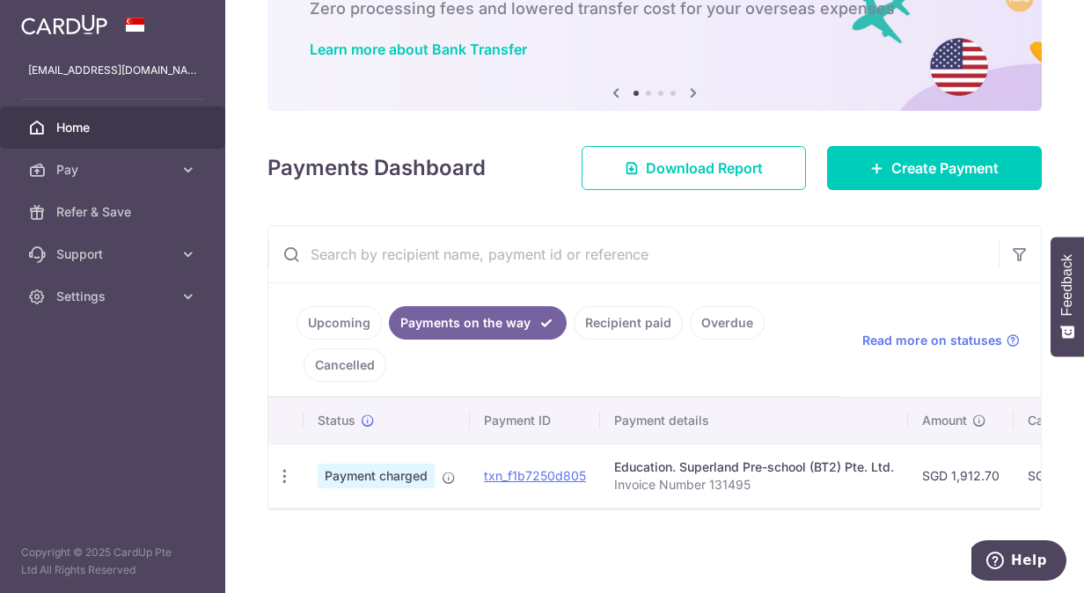
click at [354, 311] on link "Upcoming" at bounding box center [339, 322] width 85 height 33
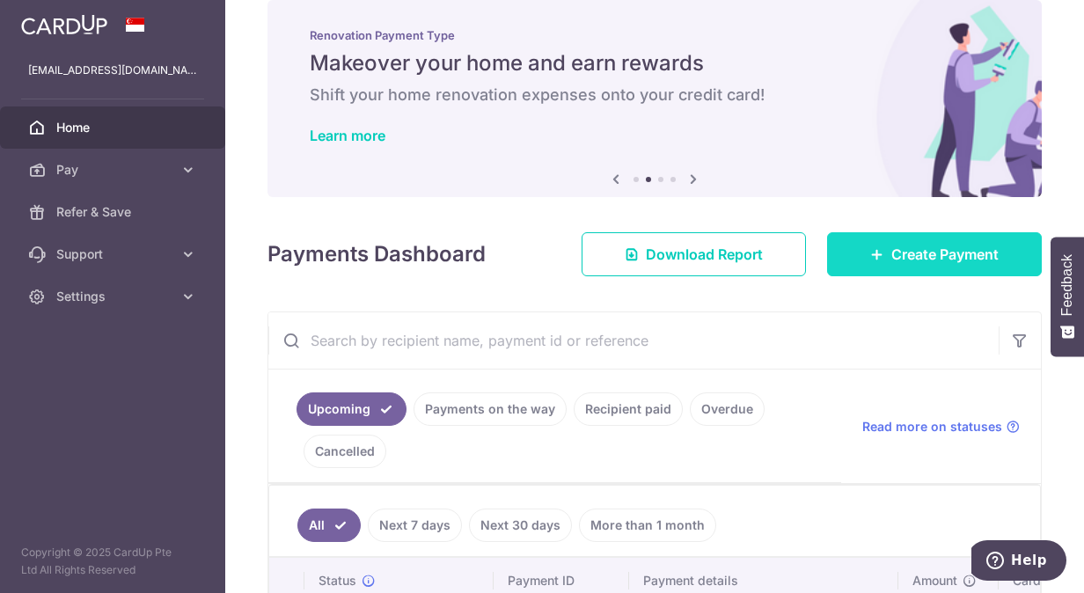
scroll to position [0, 0]
